Goal: Navigation & Orientation: Find specific page/section

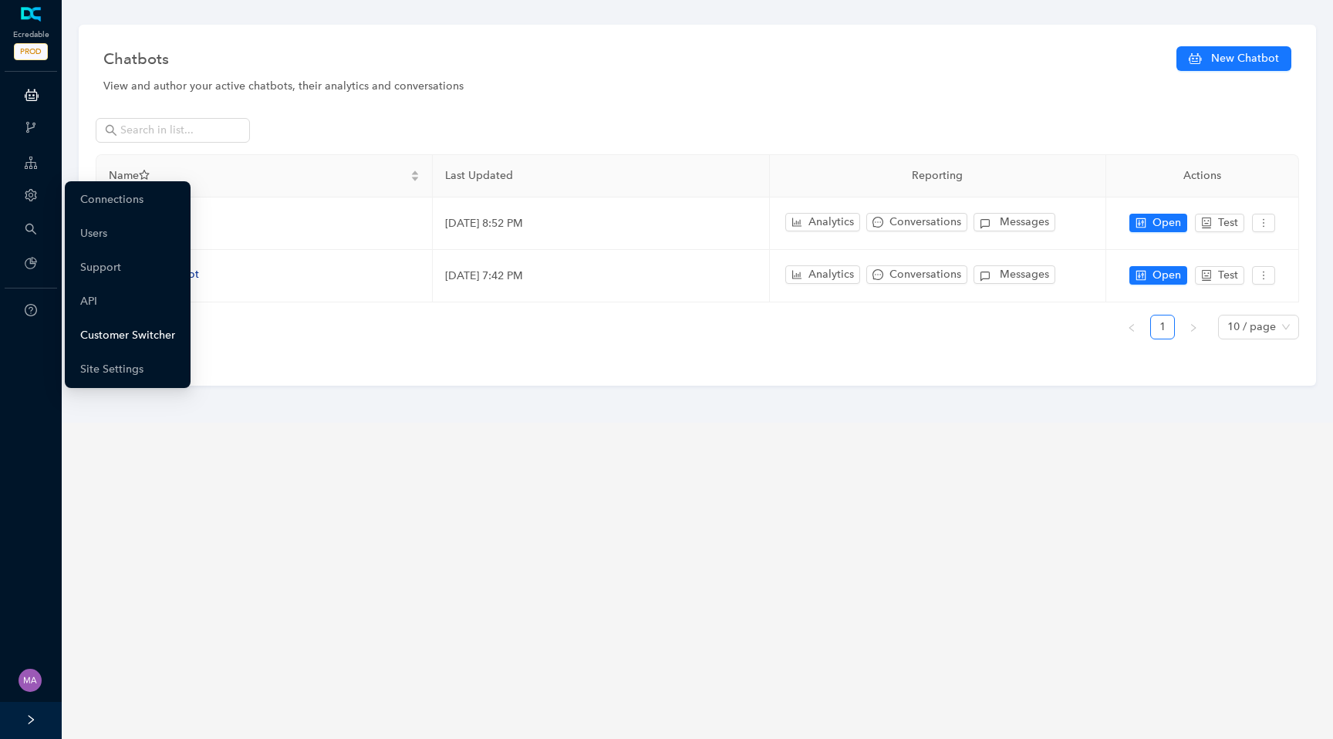
click at [92, 332] on link "Customer Switcher" at bounding box center [127, 335] width 95 height 31
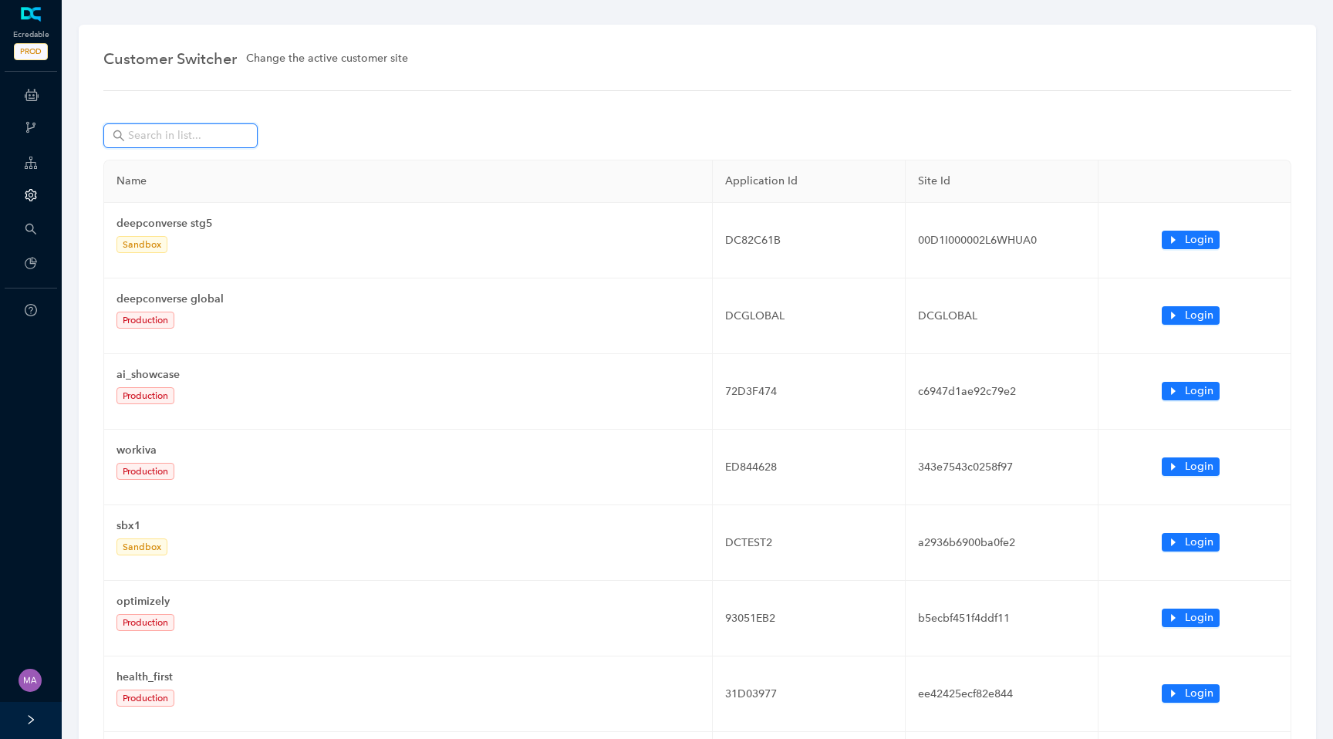
click at [209, 141] on input "text" at bounding box center [182, 135] width 108 height 17
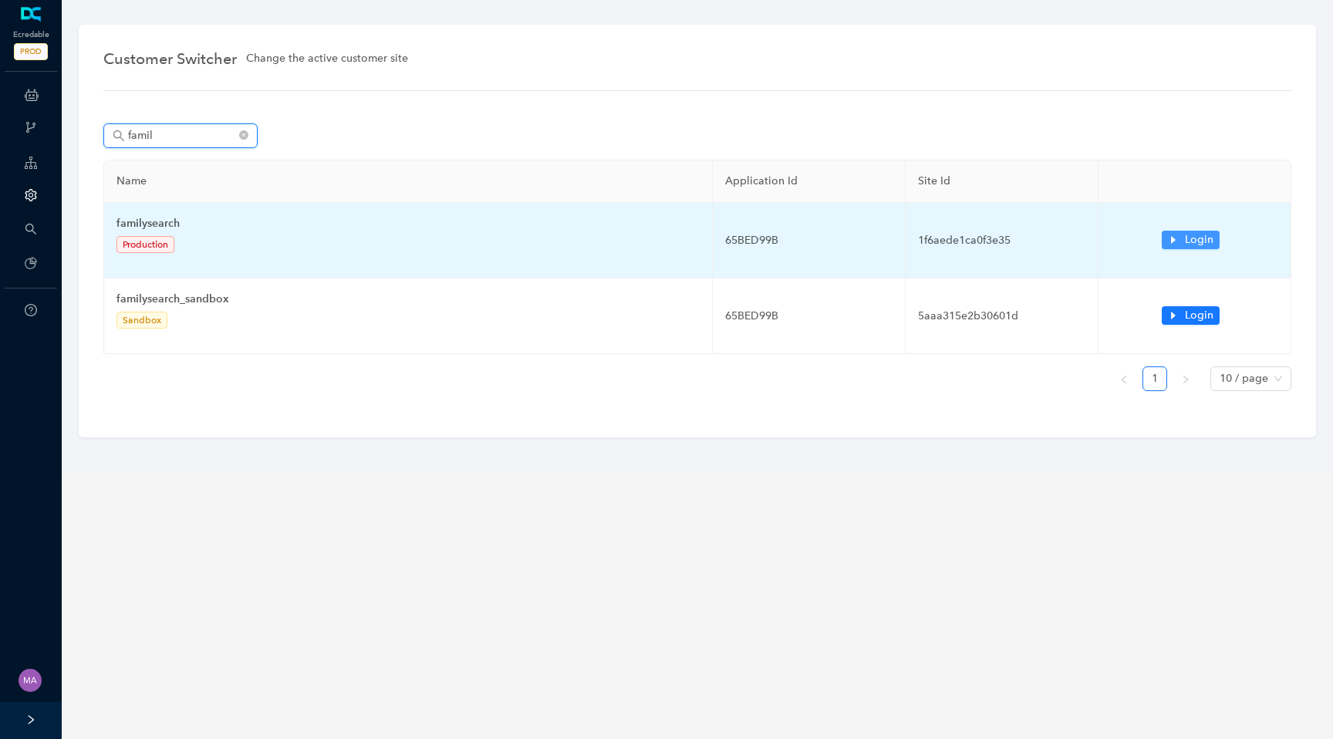
type input "famil"
click at [1176, 238] on icon "caret-right" at bounding box center [1173, 240] width 11 height 11
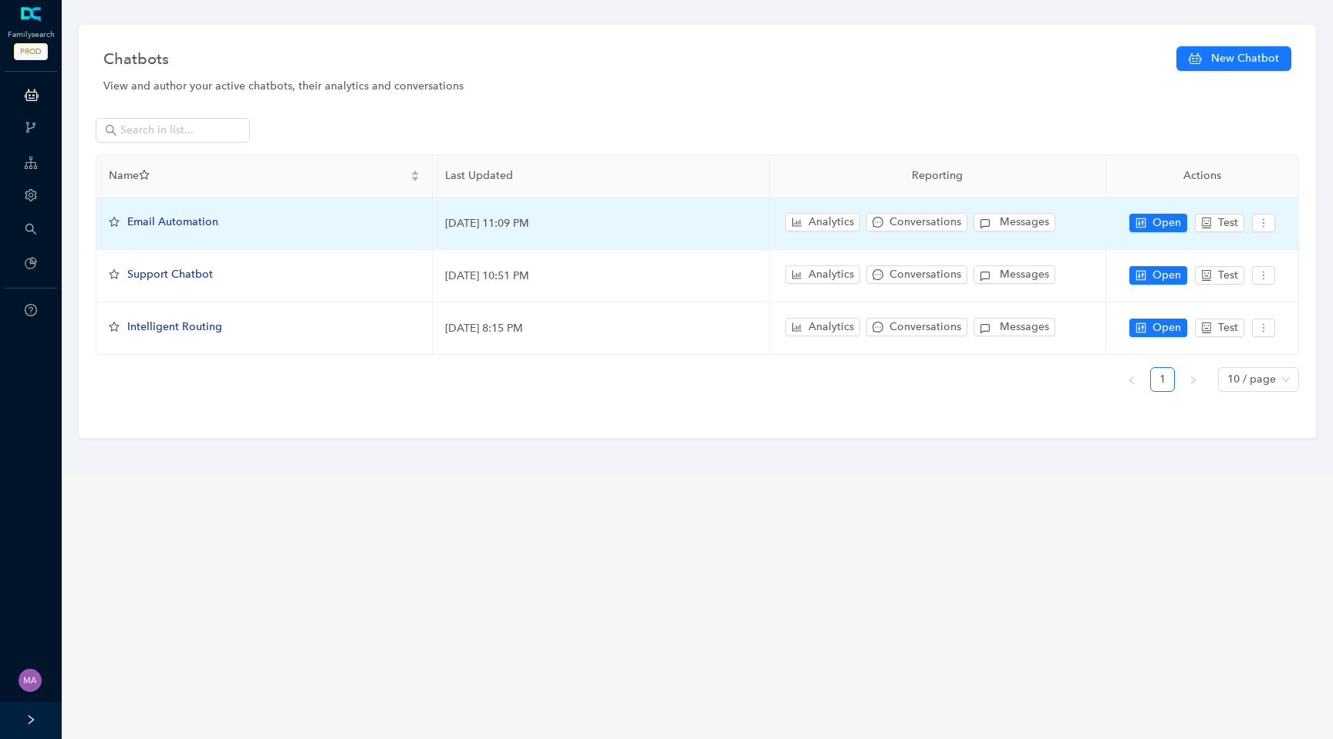
click at [196, 222] on span "Email Automation" at bounding box center [172, 221] width 91 height 13
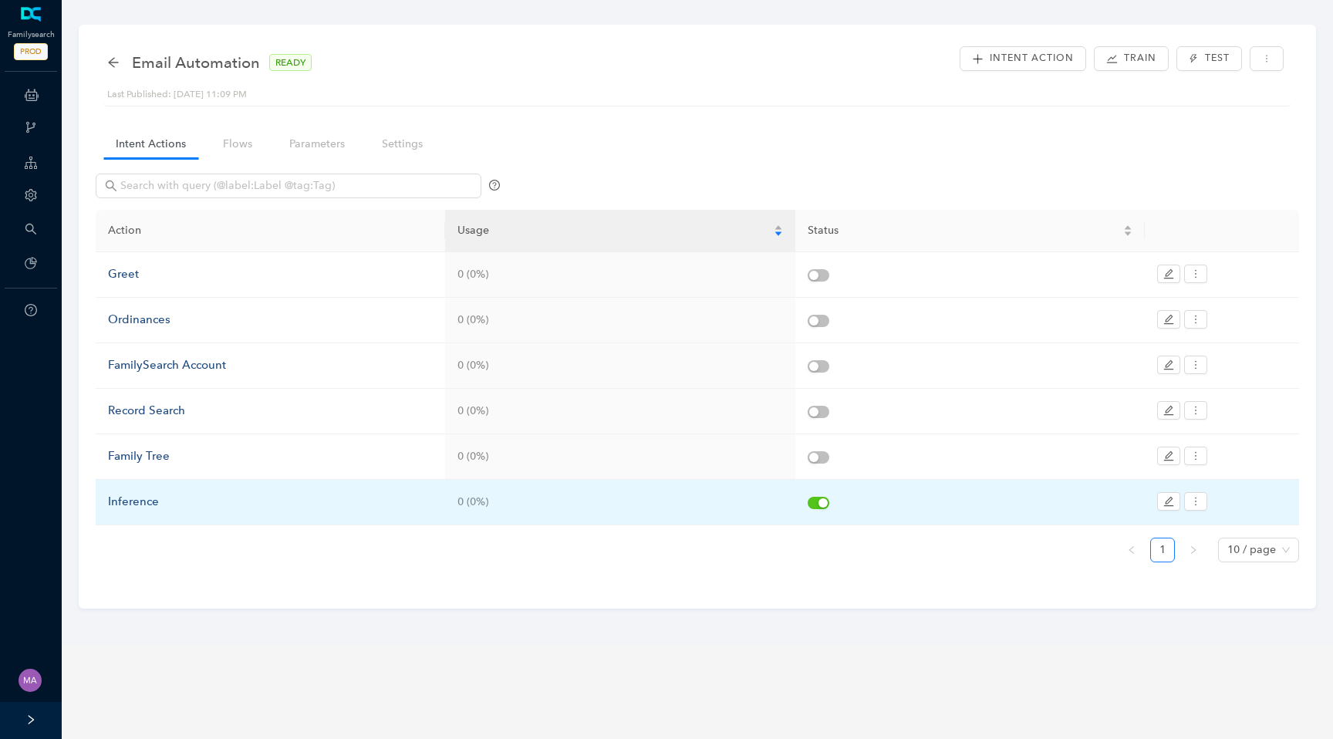
click at [131, 498] on div "Inference" at bounding box center [270, 502] width 325 height 19
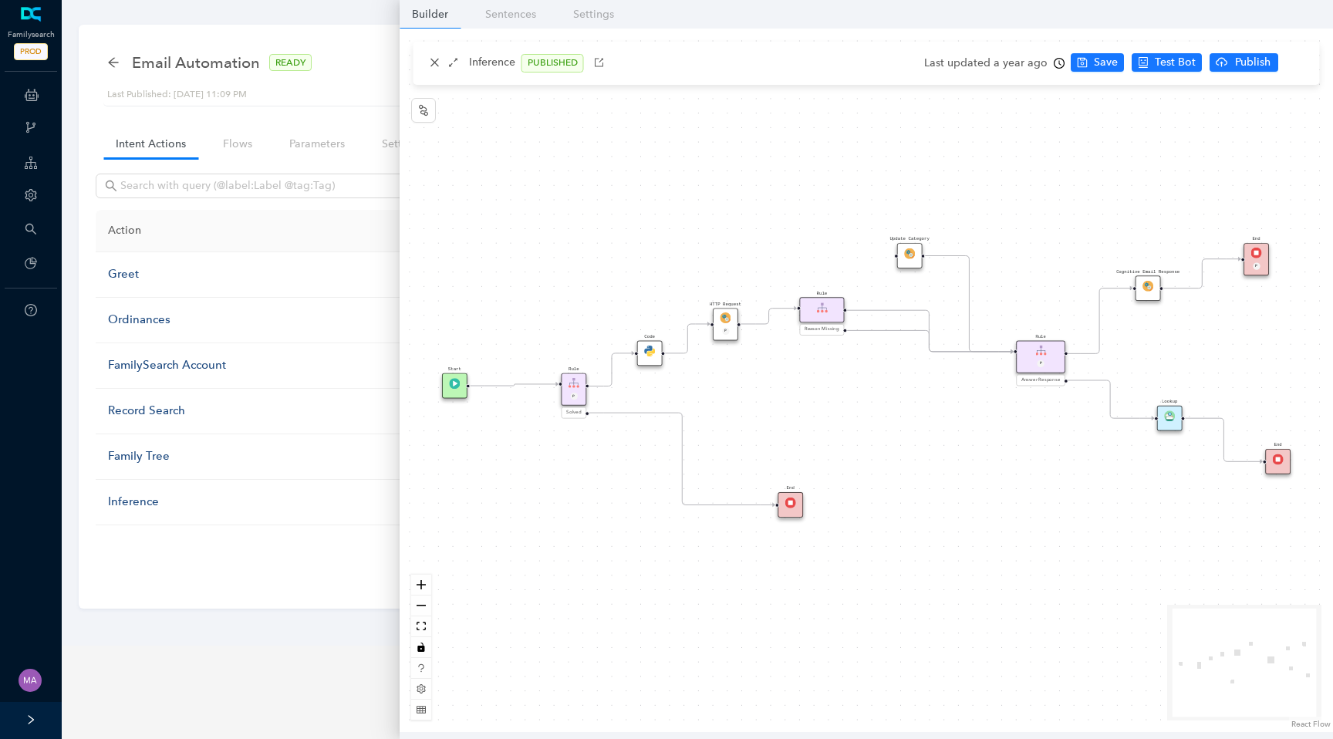
click at [731, 400] on div "Start Code Rule P Solved End P Rule P Answer Response Lookup End End Cognitive …" at bounding box center [867, 381] width 934 height 704
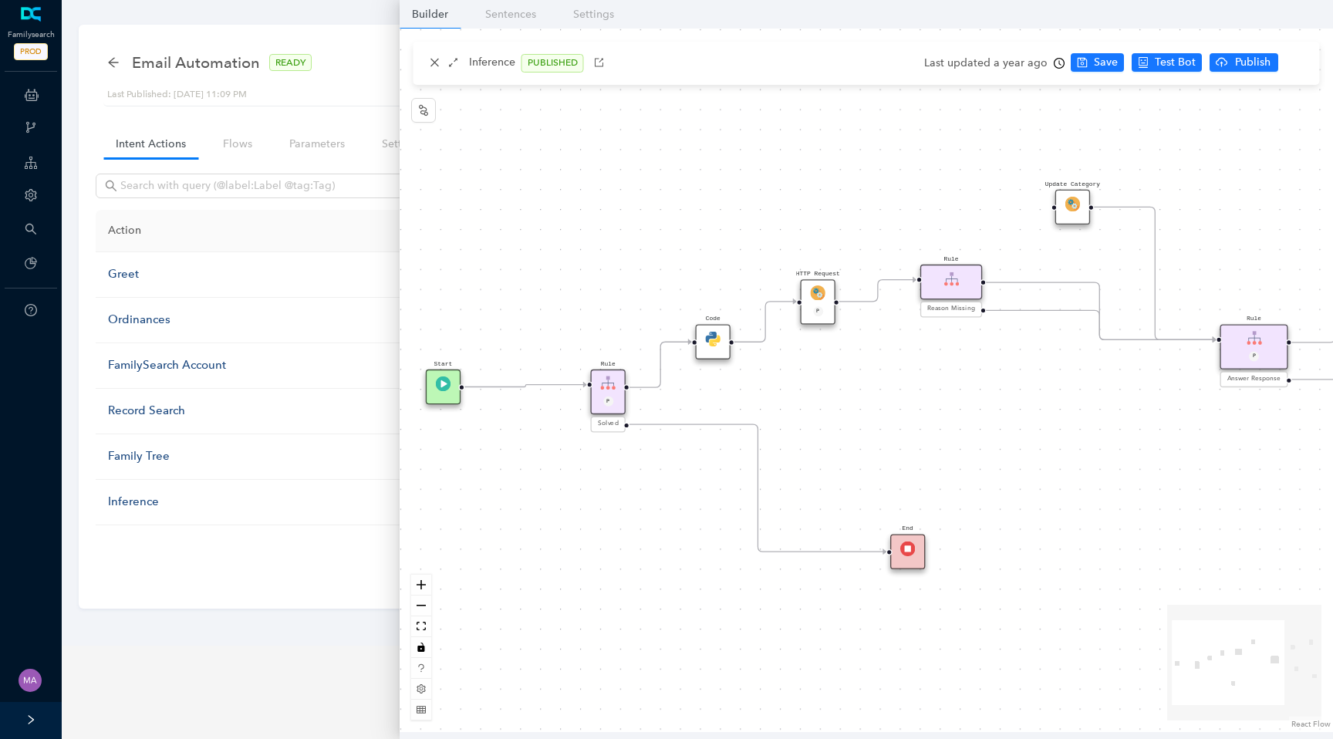
drag, startPoint x: 724, startPoint y: 399, endPoint x: 815, endPoint y: 405, distance: 91.2
click at [815, 405] on div "Start Code Rule P Solved End P Rule P Answer Response Lookup End End Cognitive …" at bounding box center [867, 381] width 934 height 704
click at [815, 290] on img at bounding box center [817, 292] width 15 height 15
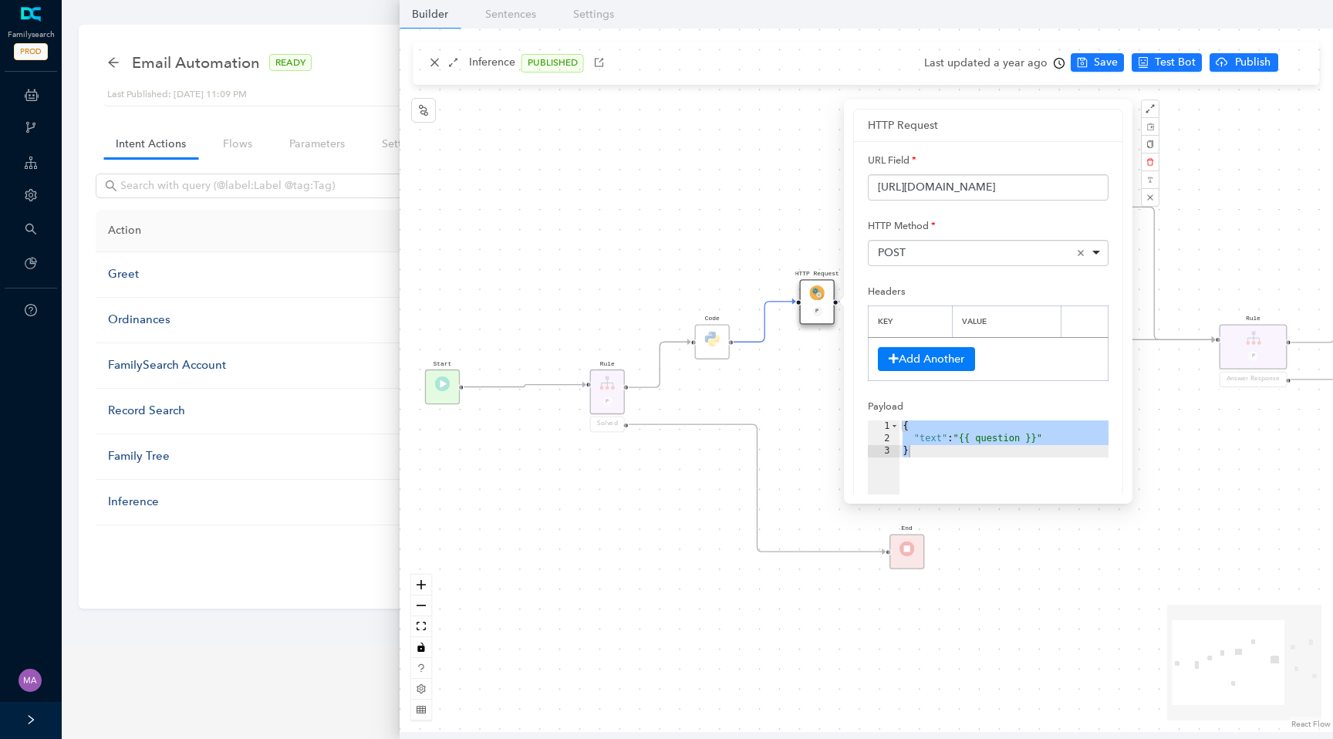
click at [802, 415] on div "Start Code Rule P Solved End P Rule P Answer Response Lookup End End Cognitive …" at bounding box center [867, 381] width 934 height 704
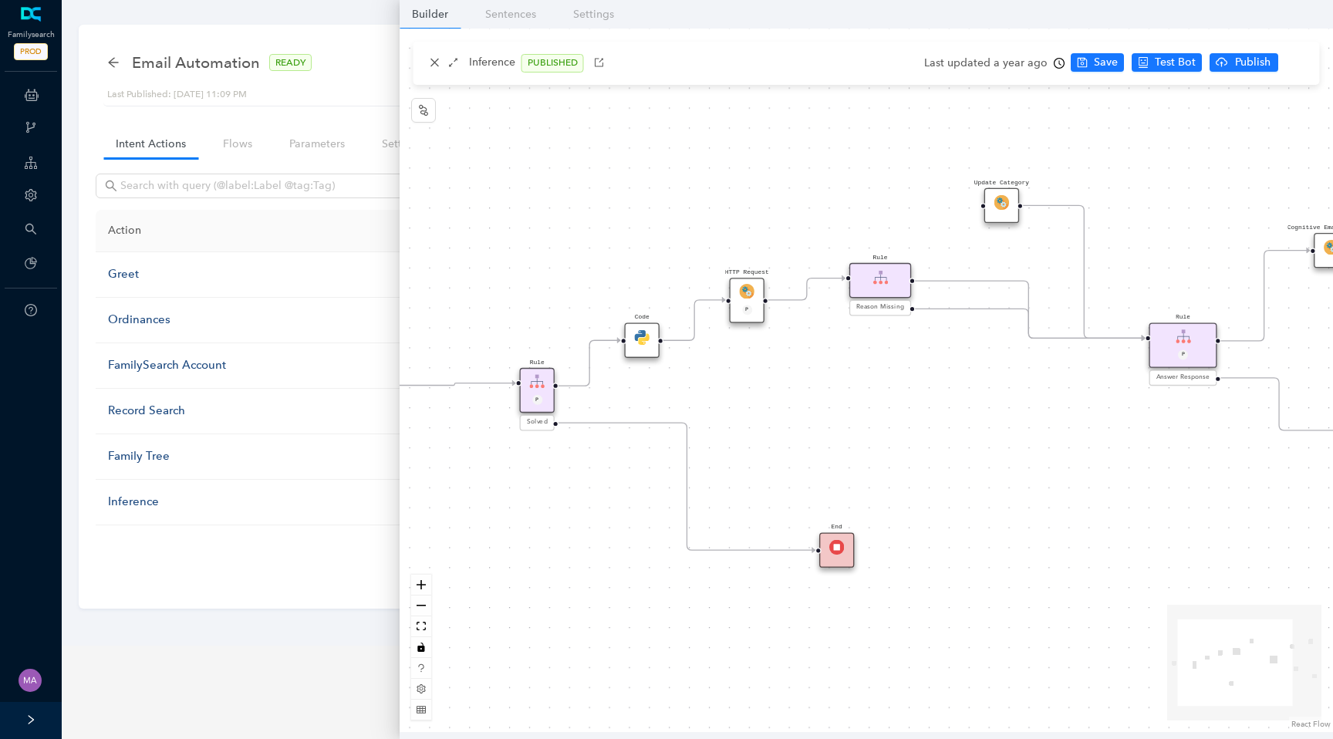
drag, startPoint x: 927, startPoint y: 404, endPoint x: 779, endPoint y: 398, distance: 147.5
click at [779, 398] on div "Start Code Rule P Solved End P Rule P Answer Response Lookup End End Cognitive …" at bounding box center [867, 381] width 934 height 704
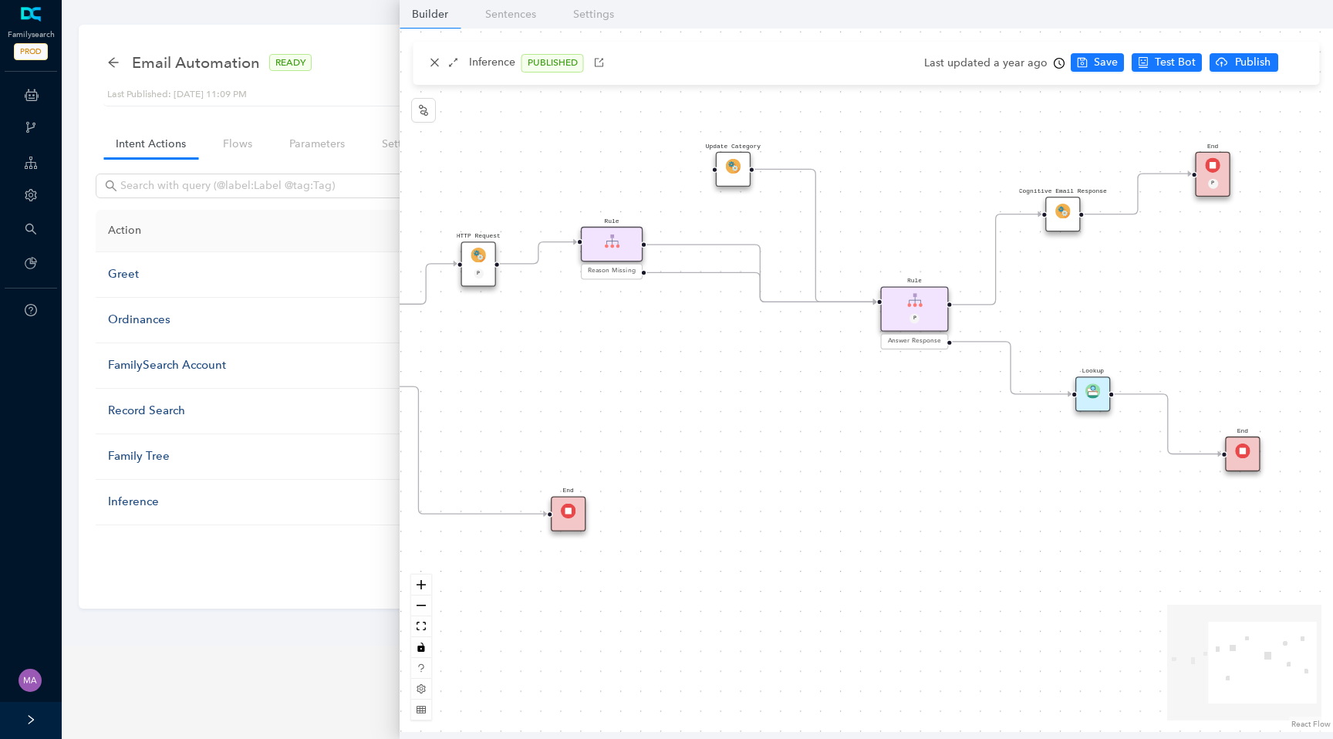
drag, startPoint x: 890, startPoint y: 442, endPoint x: 698, endPoint y: 410, distance: 193.9
click at [698, 410] on div "Start Code Rule P Solved End P Rule P Answer Response Lookup End End Cognitive …" at bounding box center [867, 381] width 934 height 704
click at [1059, 211] on img at bounding box center [1063, 211] width 15 height 15
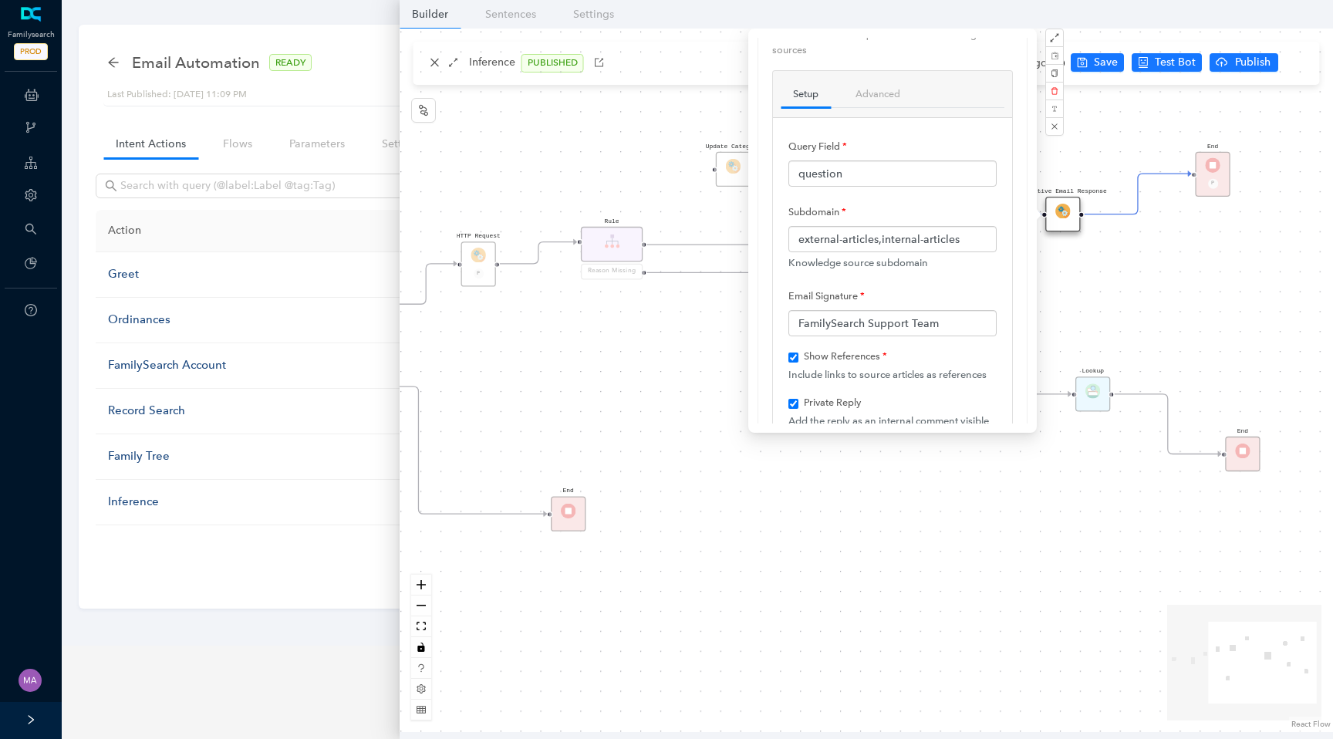
scroll to position [51, 0]
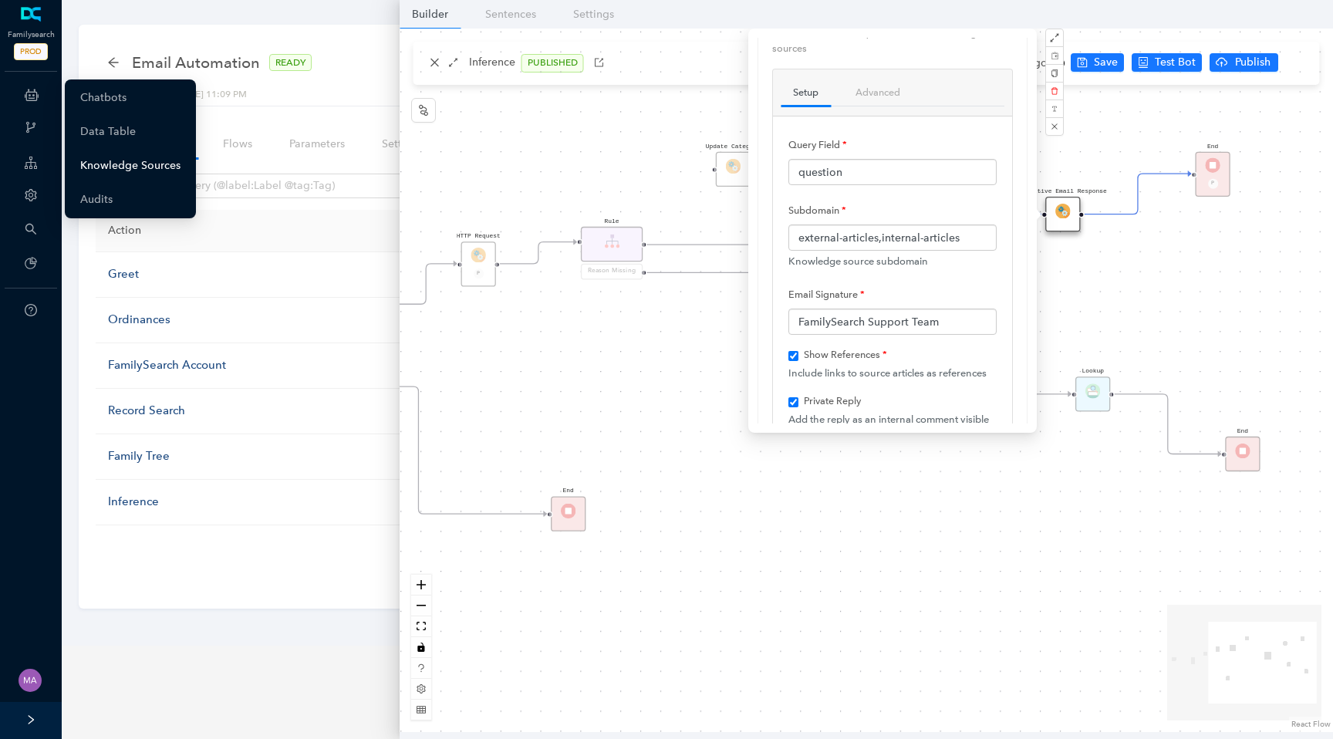
click at [103, 174] on link "Knowledge Sources" at bounding box center [130, 165] width 100 height 31
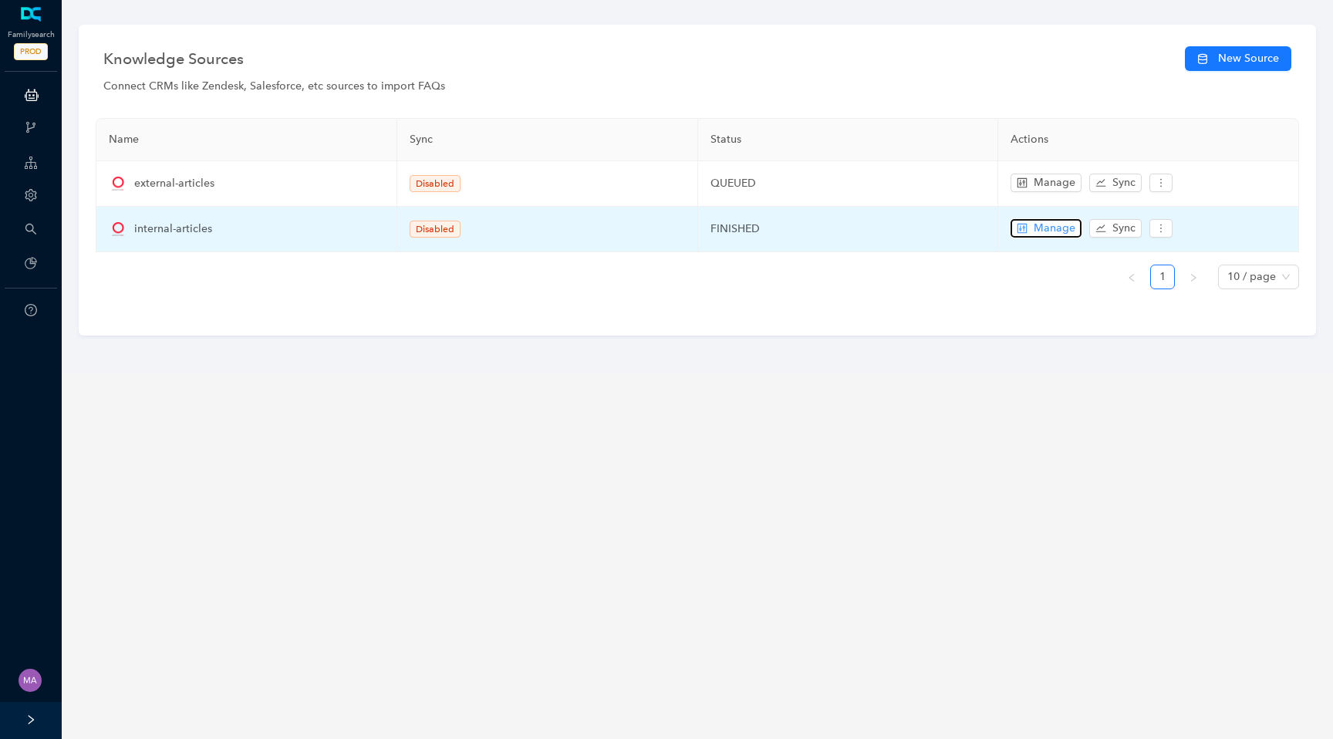
click at [1042, 229] on span "Manage" at bounding box center [1055, 228] width 42 height 17
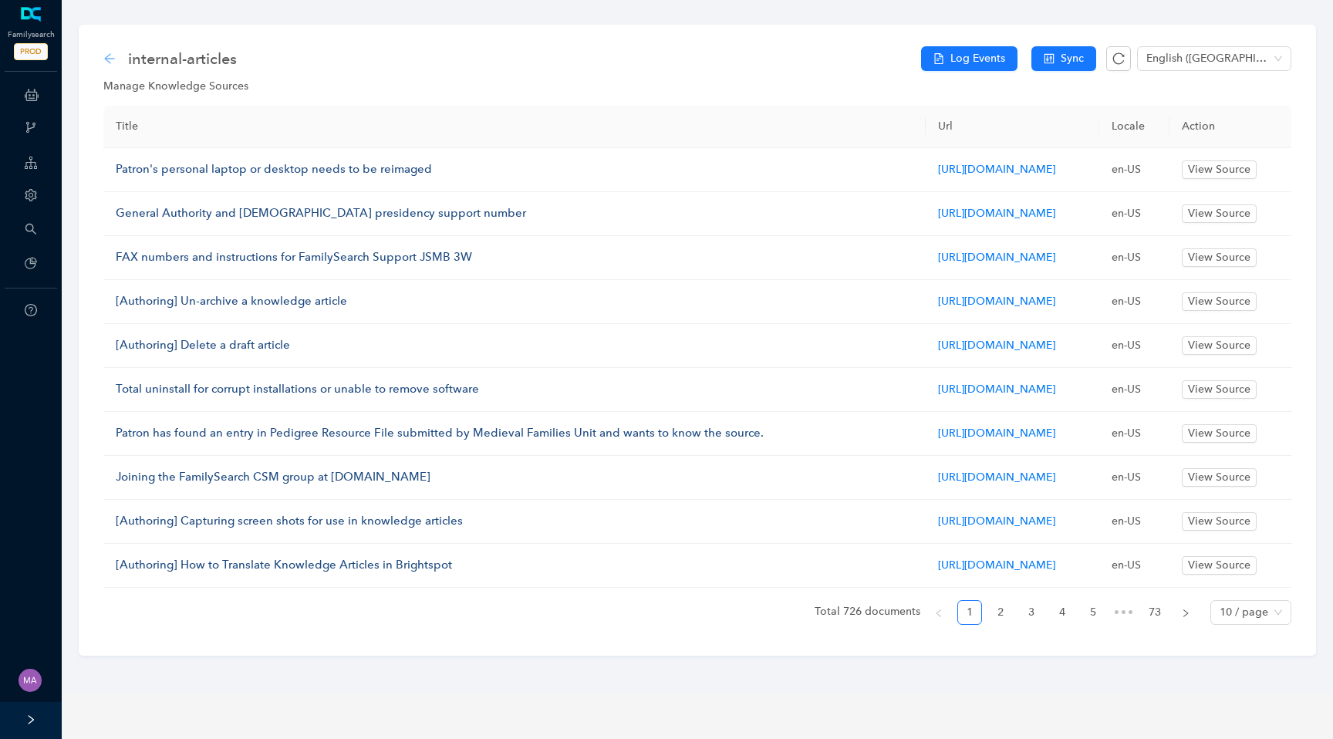
click at [110, 61] on icon "arrow-left" at bounding box center [109, 58] width 12 height 12
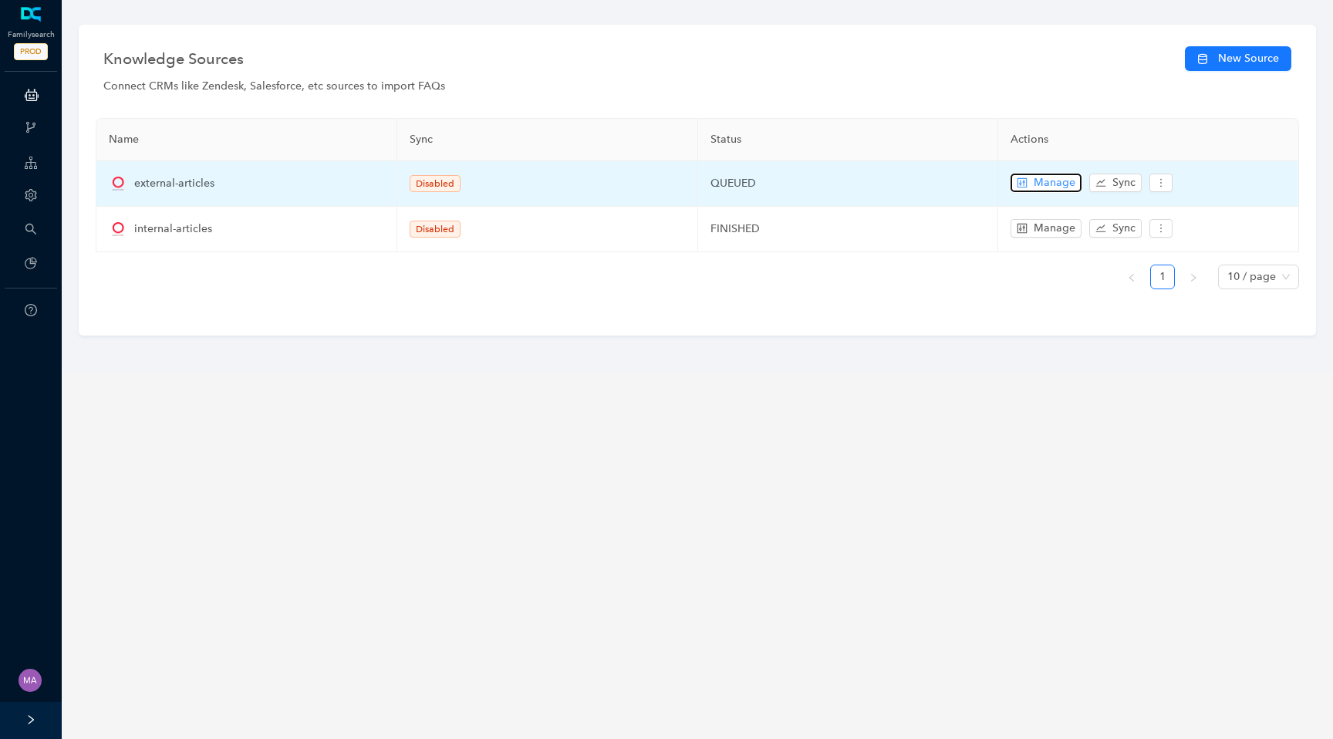
click at [1048, 187] on span "Manage" at bounding box center [1055, 182] width 42 height 17
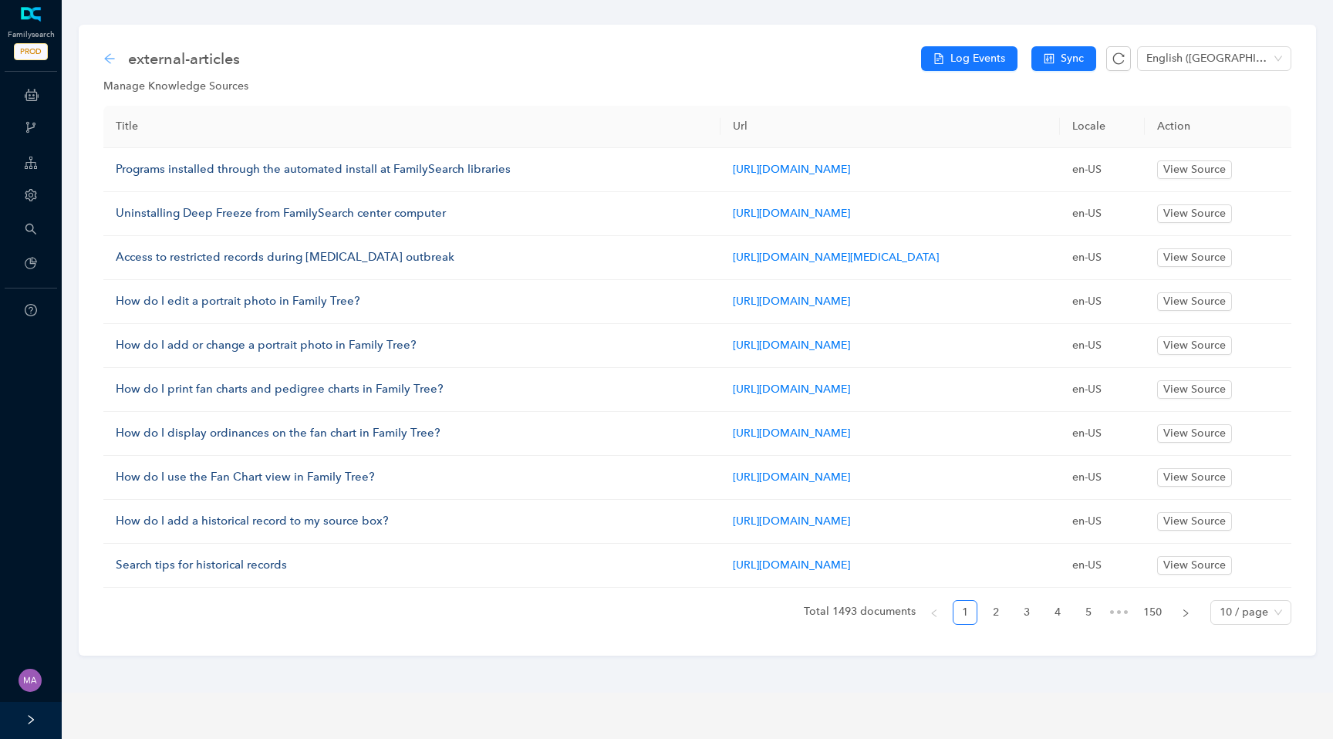
click at [107, 58] on icon "arrow-left" at bounding box center [109, 58] width 10 height 10
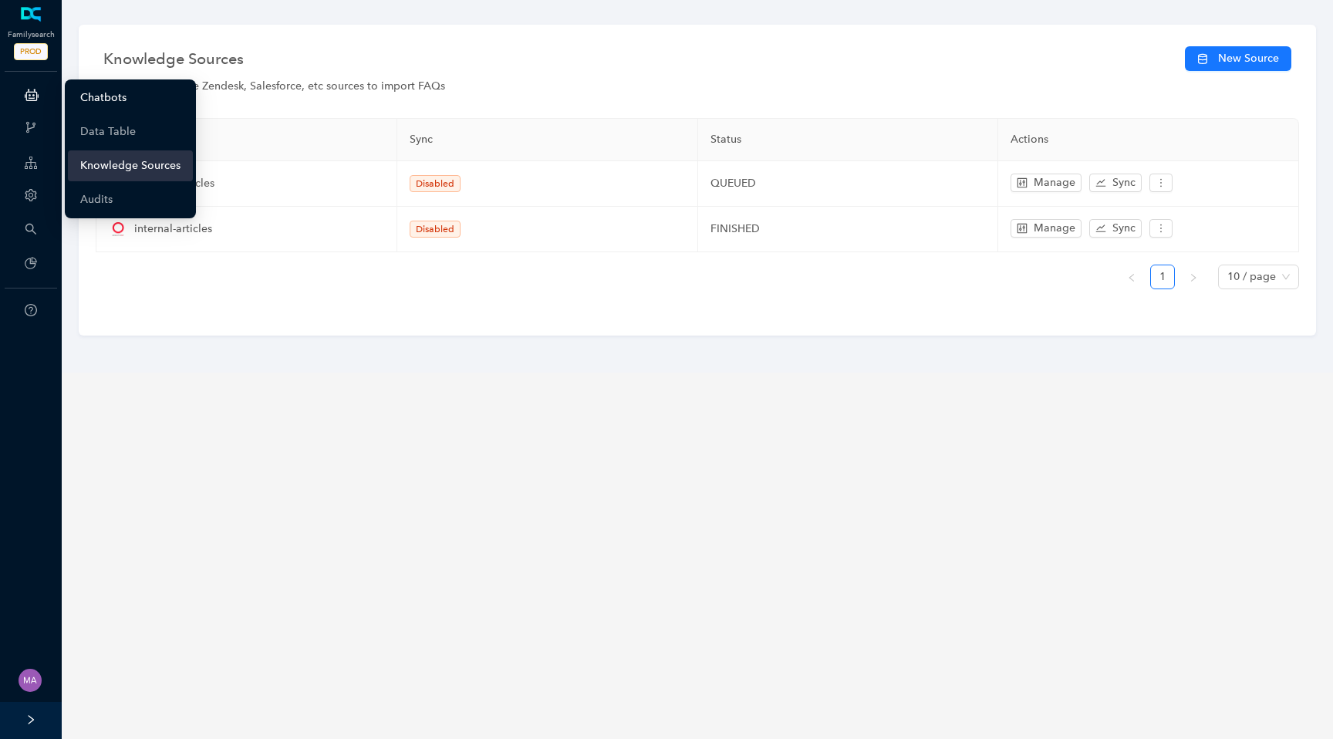
click at [85, 99] on link "Chatbots" at bounding box center [103, 98] width 46 height 31
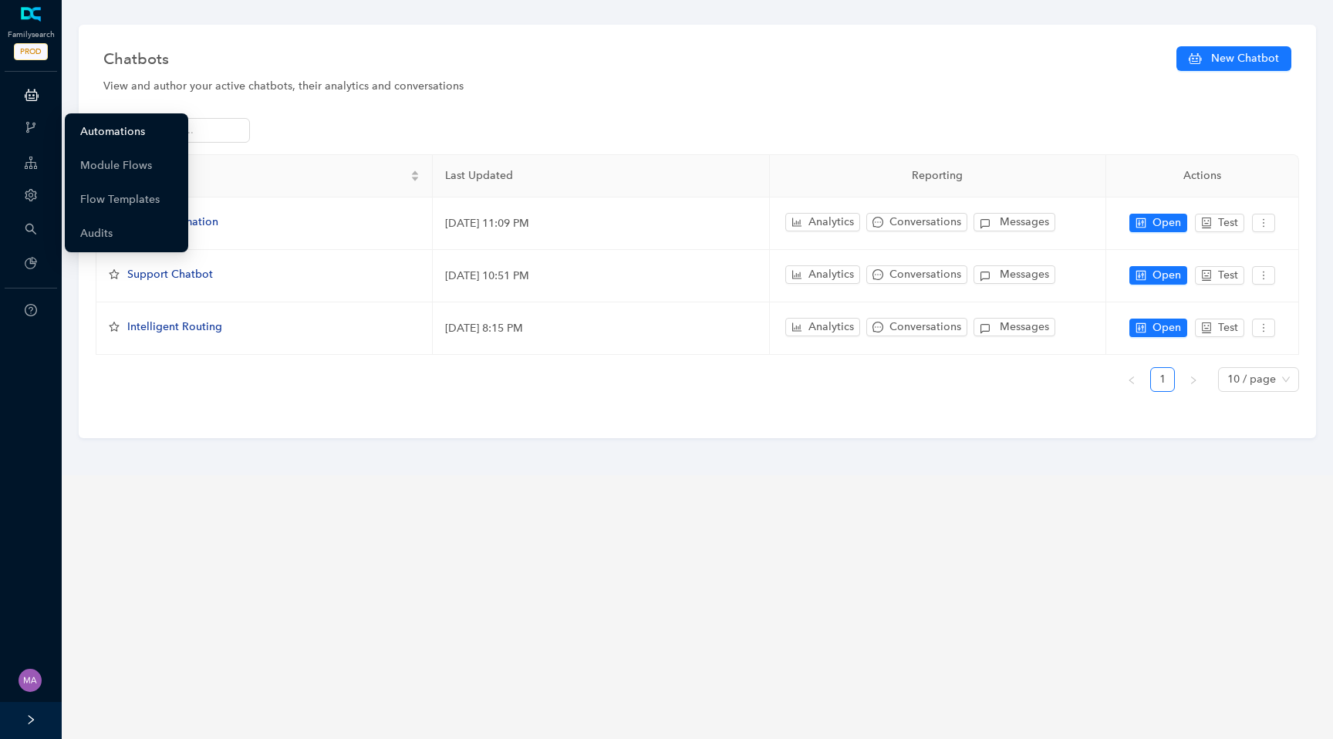
click at [83, 132] on link "Automations" at bounding box center [112, 131] width 65 height 31
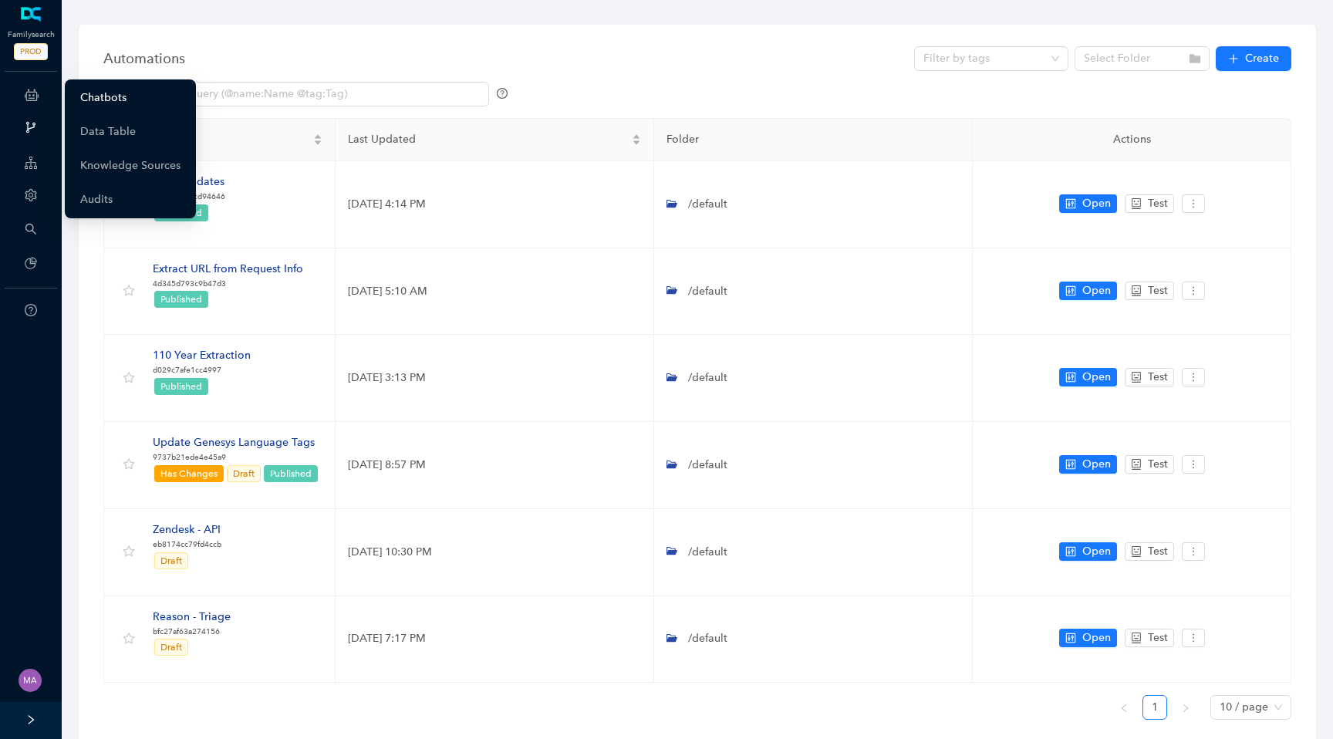
click at [111, 98] on link "Chatbots" at bounding box center [103, 98] width 46 height 31
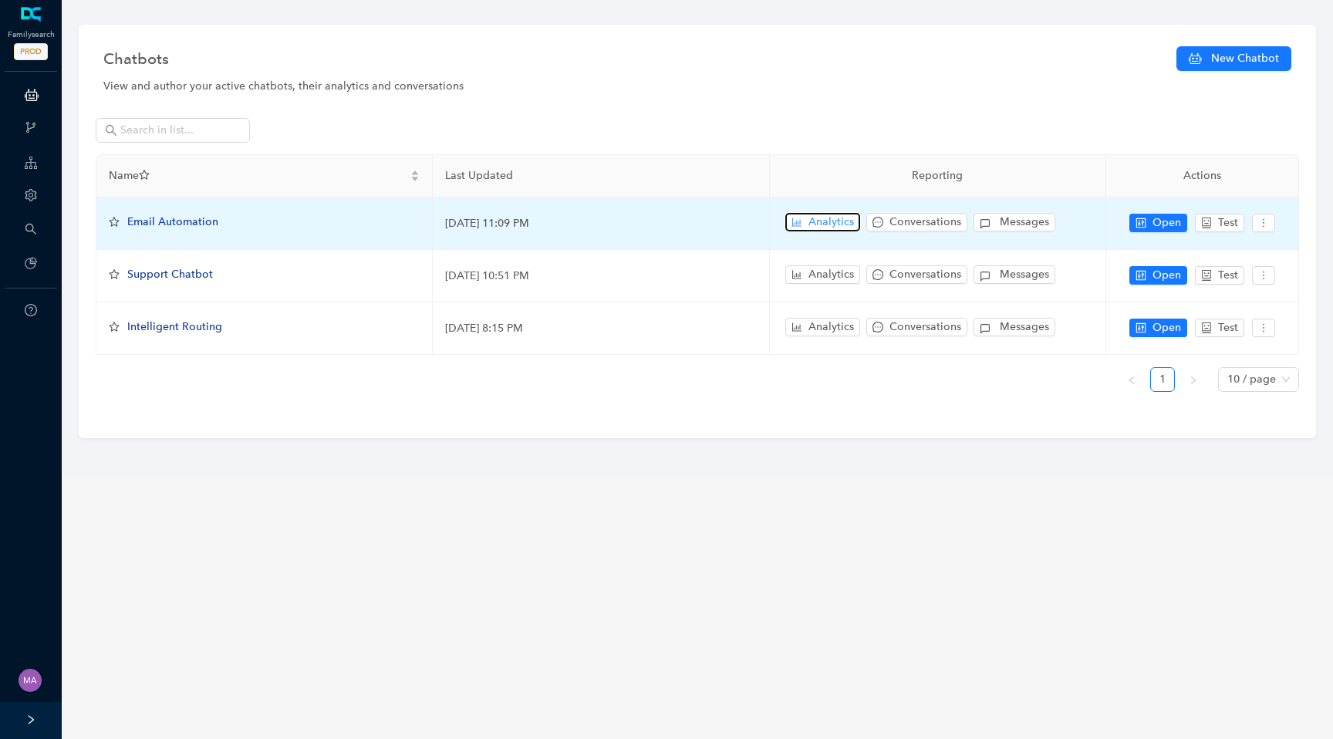
click at [833, 221] on span "Analytics" at bounding box center [832, 222] width 46 height 17
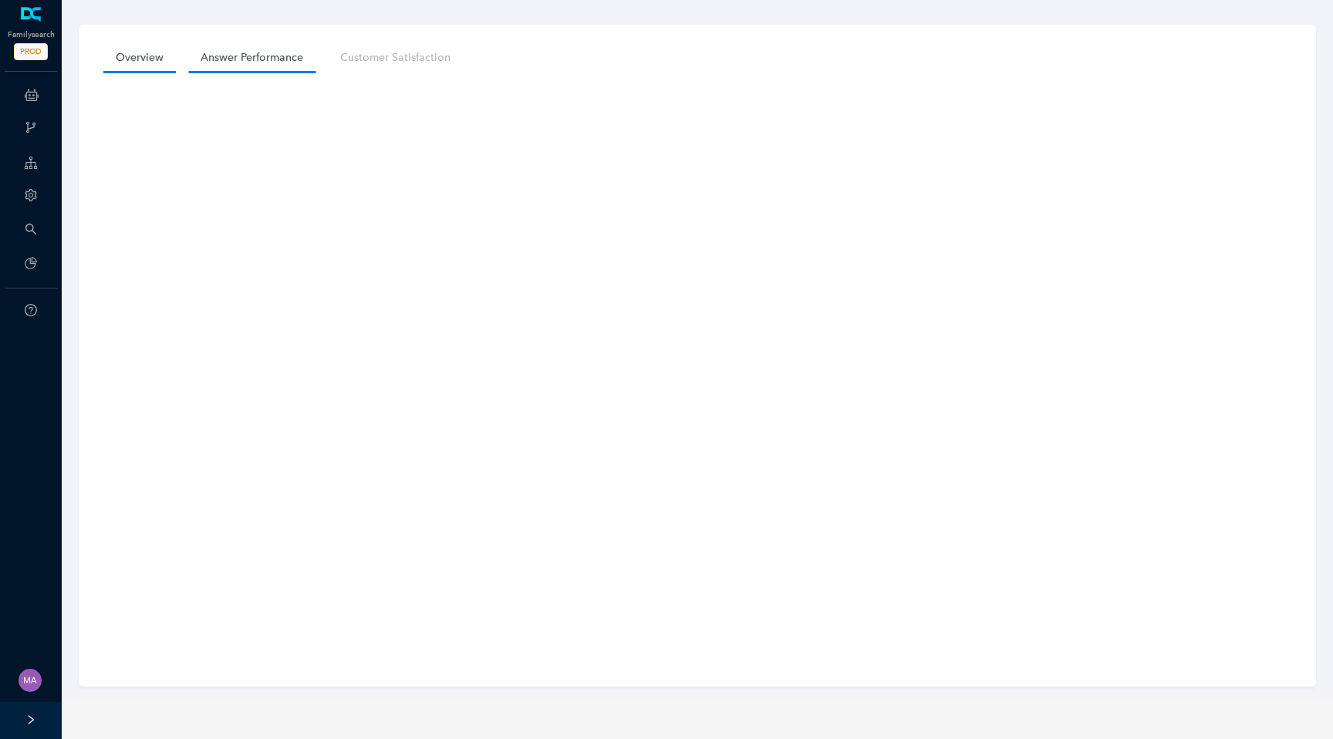
click at [268, 62] on link "Answer Performance" at bounding box center [251, 57] width 127 height 29
click at [375, 54] on link "Customer Satisfaction" at bounding box center [395, 57] width 135 height 29
click at [140, 61] on link "Overview" at bounding box center [139, 57] width 73 height 29
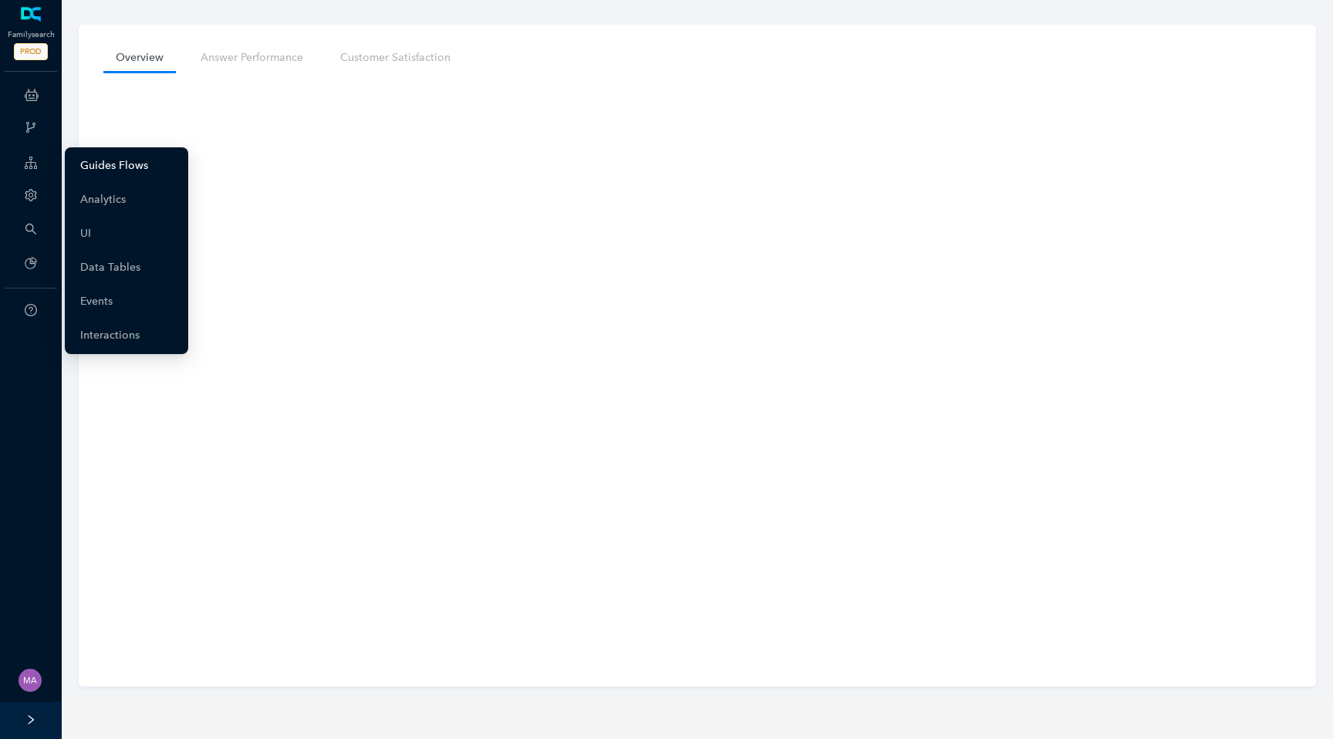
click at [113, 170] on link "Guides Flows" at bounding box center [114, 165] width 68 height 31
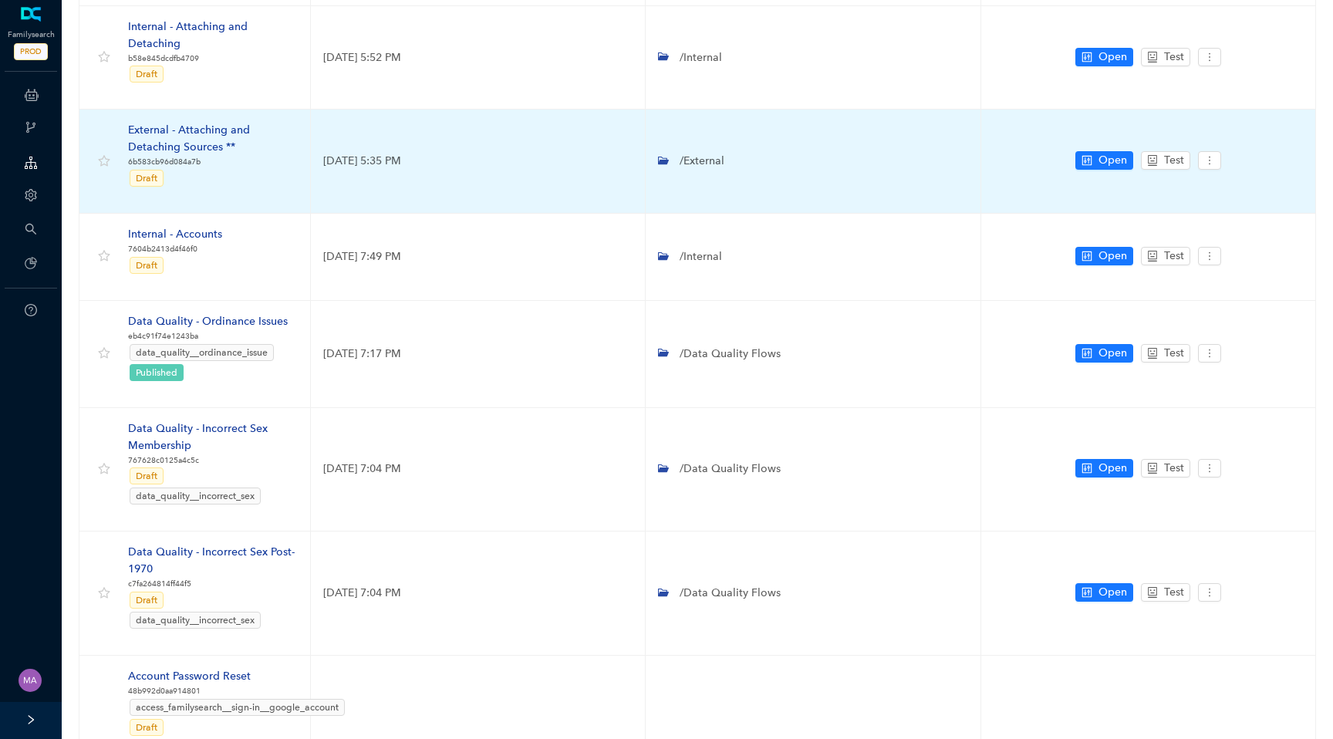
scroll to position [713, 0]
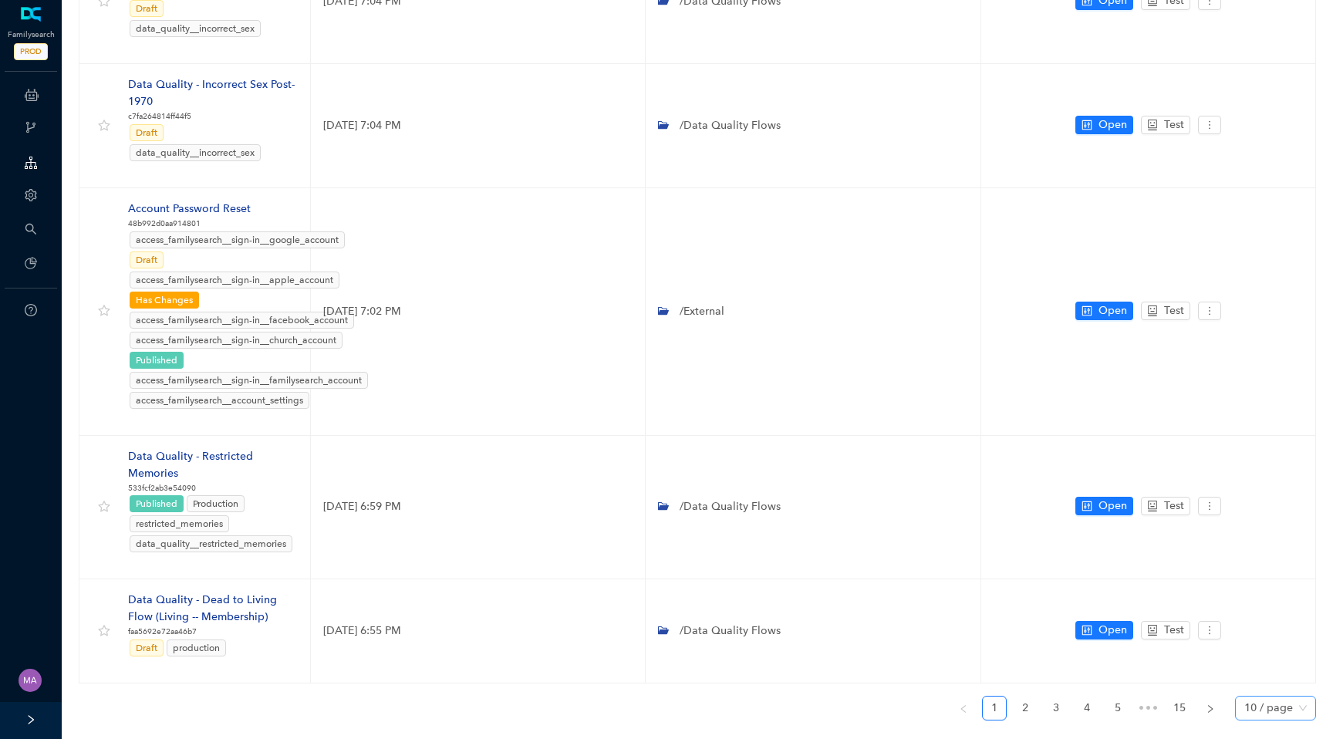
click at [1274, 697] on span "10 / page" at bounding box center [1275, 708] width 62 height 23
click at [1284, 669] on div "30 / page" at bounding box center [1276, 677] width 56 height 17
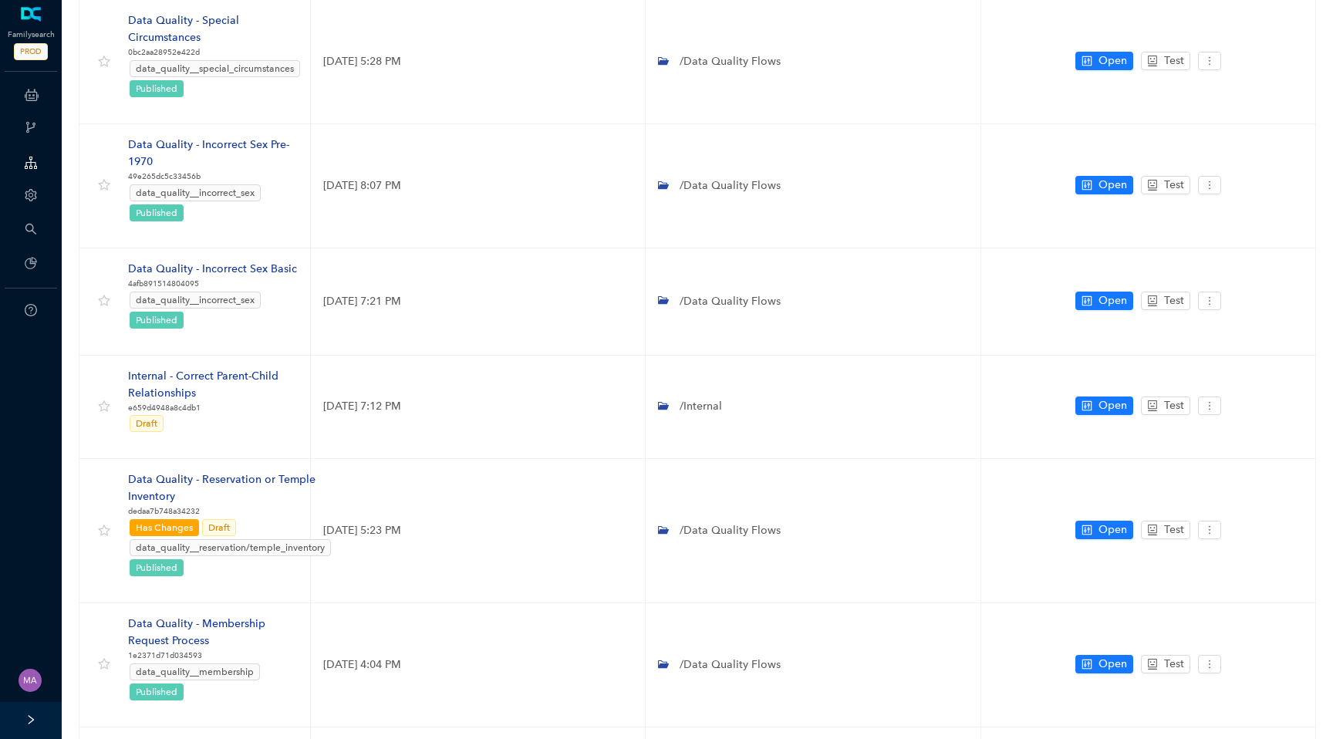
scroll to position [3182, 0]
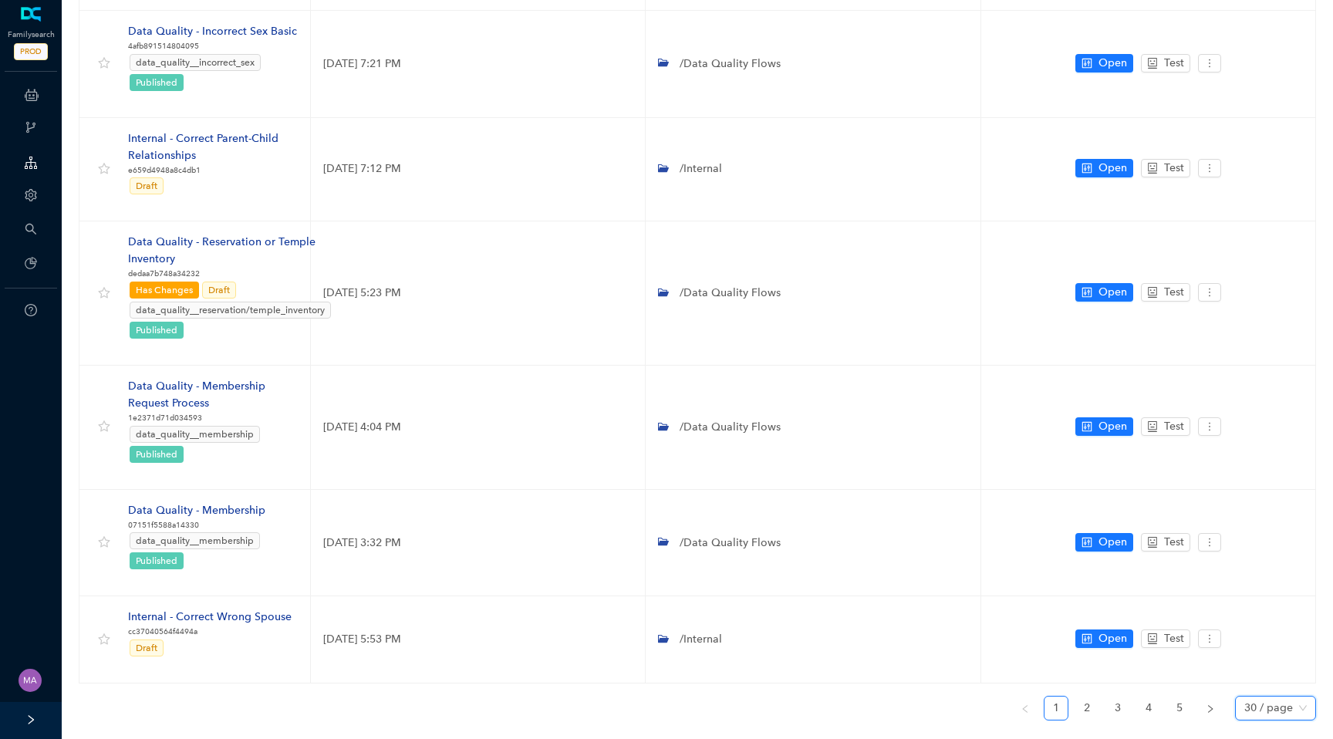
click at [1303, 697] on span "30 / page" at bounding box center [1275, 708] width 62 height 23
click at [1186, 697] on link "5" at bounding box center [1179, 708] width 23 height 23
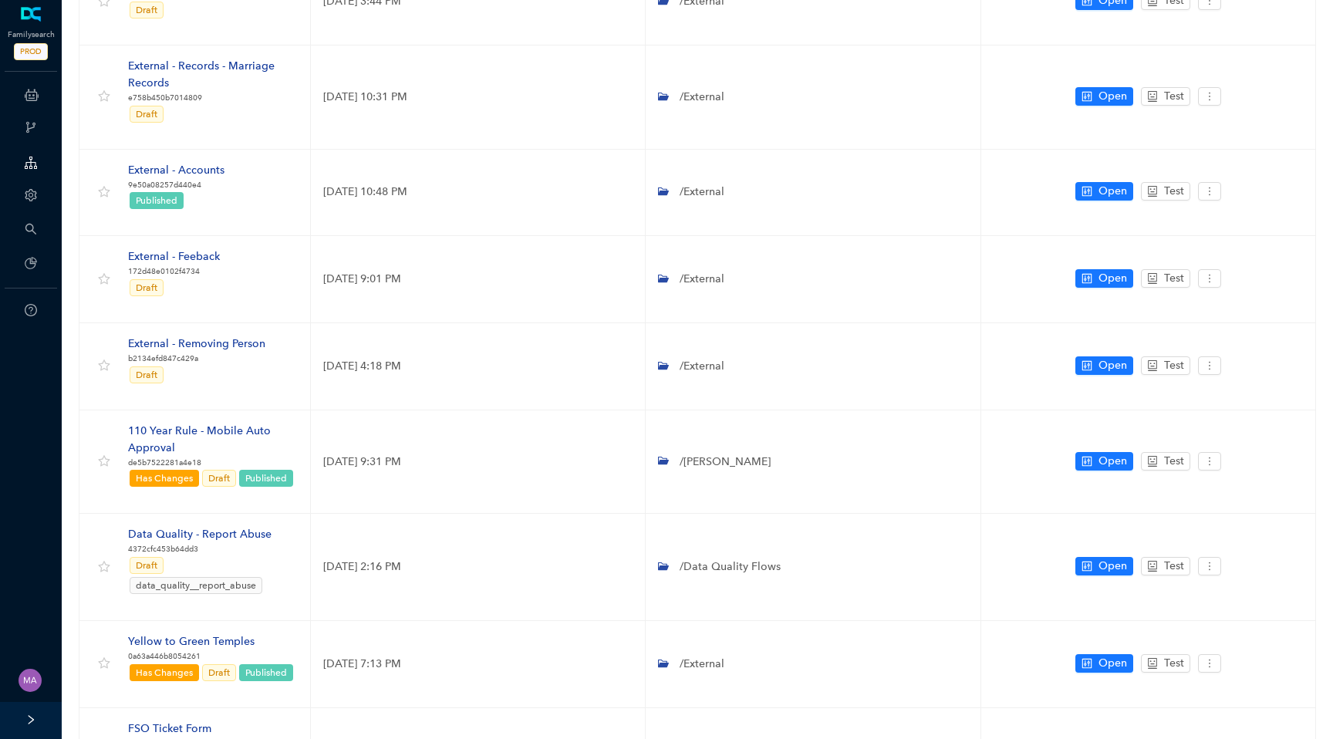
scroll to position [1750, 0]
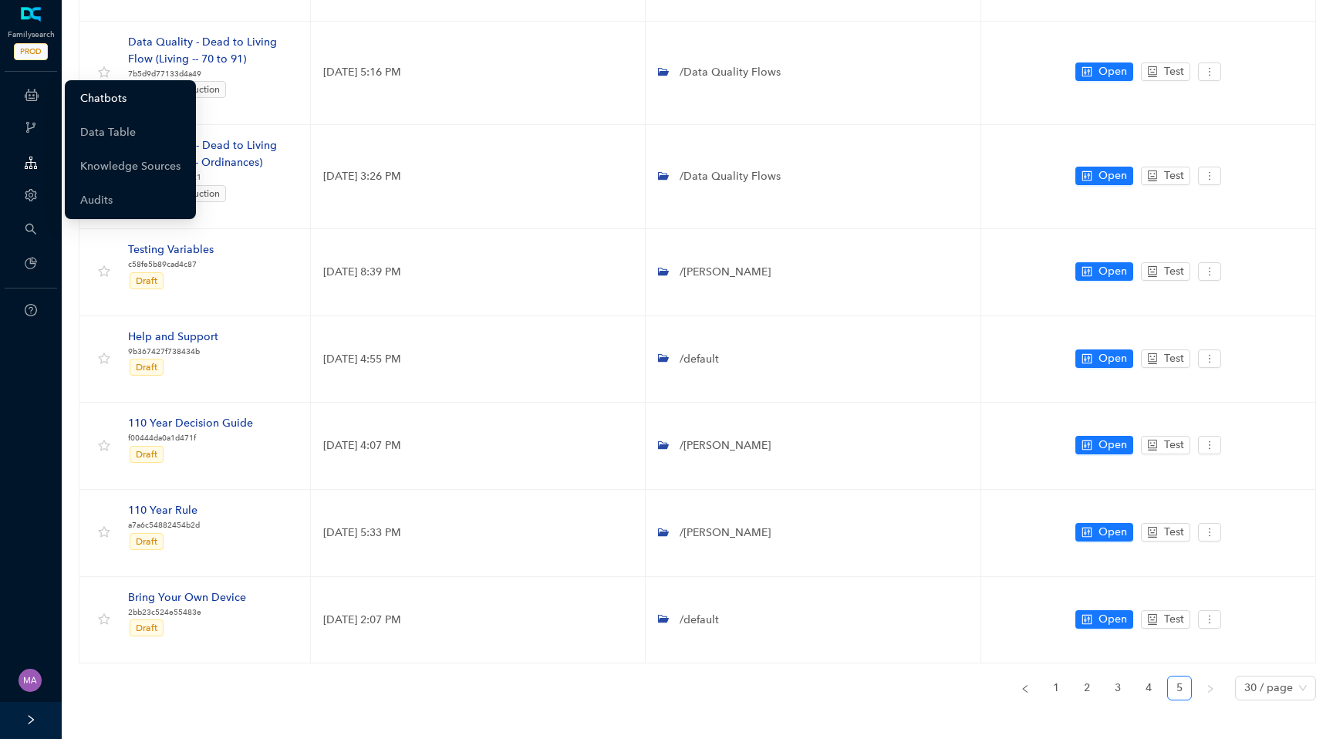
click at [113, 94] on link "Chatbots" at bounding box center [103, 98] width 46 height 31
